Goal: Task Accomplishment & Management: Use online tool/utility

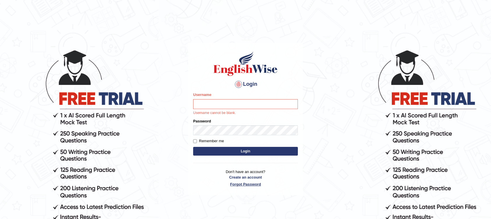
click at [244, 182] on link "Forgot Password" at bounding box center [245, 185] width 105 height 6
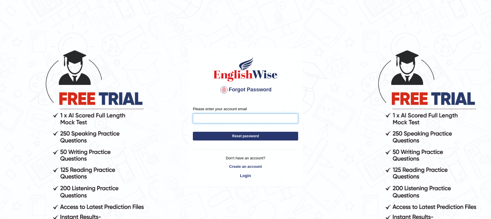
click at [248, 119] on input "Please enter your account email" at bounding box center [245, 119] width 105 height 10
click at [123, 42] on body "Forgot Password Please enter your account email Reset password Don't have an ac…" at bounding box center [245, 133] width 491 height 219
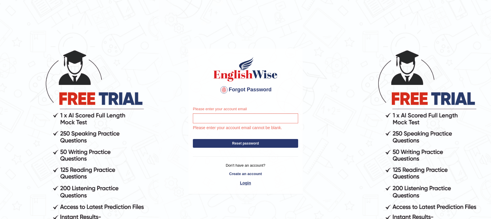
click at [250, 185] on link "Login" at bounding box center [245, 183] width 105 height 10
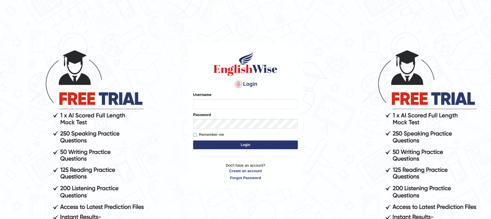
type input "sam1234567"
click at [196, 134] on input "Remember me" at bounding box center [195, 135] width 4 height 4
checkbox input "true"
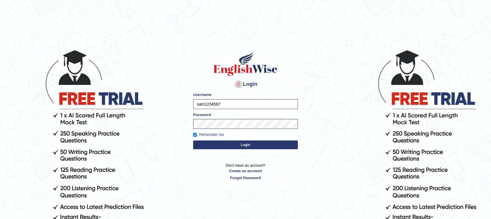
click at [226, 148] on button "Login" at bounding box center [245, 145] width 105 height 9
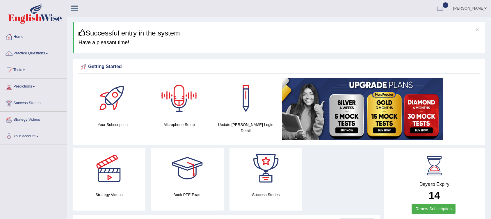
click at [183, 112] on div at bounding box center [179, 98] width 41 height 41
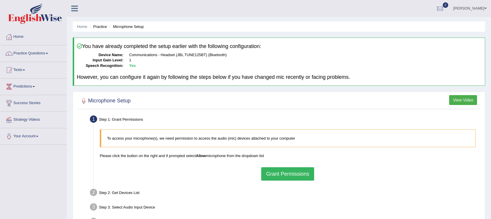
click at [277, 175] on button "Grant Permissions" at bounding box center [287, 173] width 53 height 13
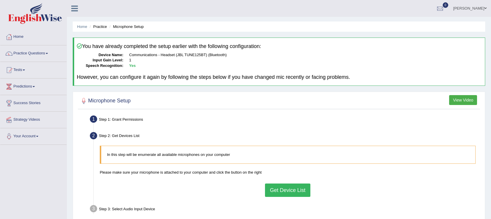
click at [282, 189] on button "Get Device List" at bounding box center [287, 190] width 45 height 13
click at [0, 0] on button "Go to Next step" at bounding box center [0, 0] width 0 height 0
click at [0, 0] on button "Start Recording" at bounding box center [0, 0] width 0 height 0
click at [0, 0] on div "Low" at bounding box center [0, 0] width 0 height 0
click at [0, 0] on input "range" at bounding box center [0, 0] width 0 height 0
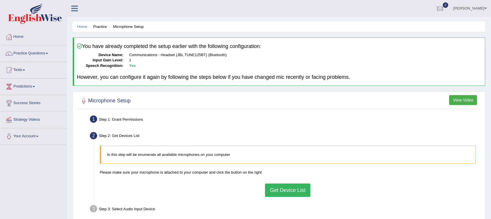
click at [0, 0] on button "Stop Recording" at bounding box center [0, 0] width 0 height 0
click at [0, 0] on button "Start Recording" at bounding box center [0, 0] width 0 height 0
click at [0, 0] on input "range" at bounding box center [0, 0] width 0 height 0
click at [0, 0] on button "Stop Recording" at bounding box center [0, 0] width 0 height 0
click at [0, 0] on button "Start Recording" at bounding box center [0, 0] width 0 height 0
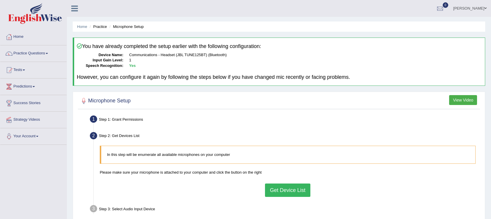
type input "0.8"
click at [0, 0] on input "range" at bounding box center [0, 0] width 0 height 0
click at [0, 0] on button "Stop Recording" at bounding box center [0, 0] width 0 height 0
click at [0, 0] on button "Start Recording" at bounding box center [0, 0] width 0 height 0
click at [0, 0] on button "Stop Recording" at bounding box center [0, 0] width 0 height 0
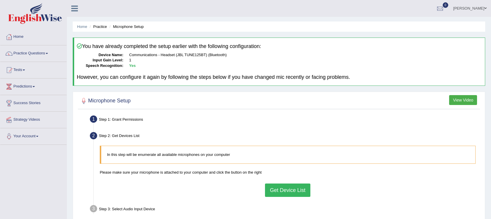
click at [0, 0] on button "Voice is ok. Go to Next step" at bounding box center [0, 0] width 0 height 0
click at [0, 0] on button "Start A.I. Engine" at bounding box center [0, 0] width 0 height 0
click at [0, 0] on button "Stop A.I. Engine" at bounding box center [0, 0] width 0 height 0
click at [0, 0] on button "Speech is ok. Go to Last step" at bounding box center [0, 0] width 0 height 0
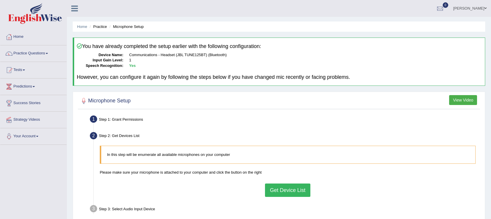
click at [0, 0] on button "Save & Return to Practice" at bounding box center [0, 0] width 0 height 0
